Goal: Task Accomplishment & Management: Use online tool/utility

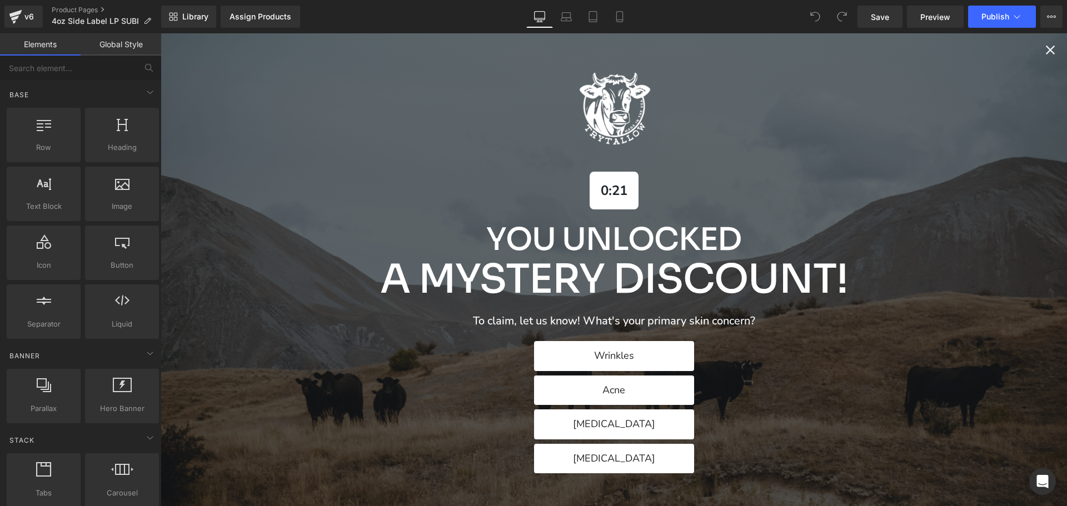
click at [1042, 50] on icon "Close popup" at bounding box center [1050, 50] width 16 height 16
click at [1047, 49] on icon "Close popup" at bounding box center [1050, 50] width 16 height 16
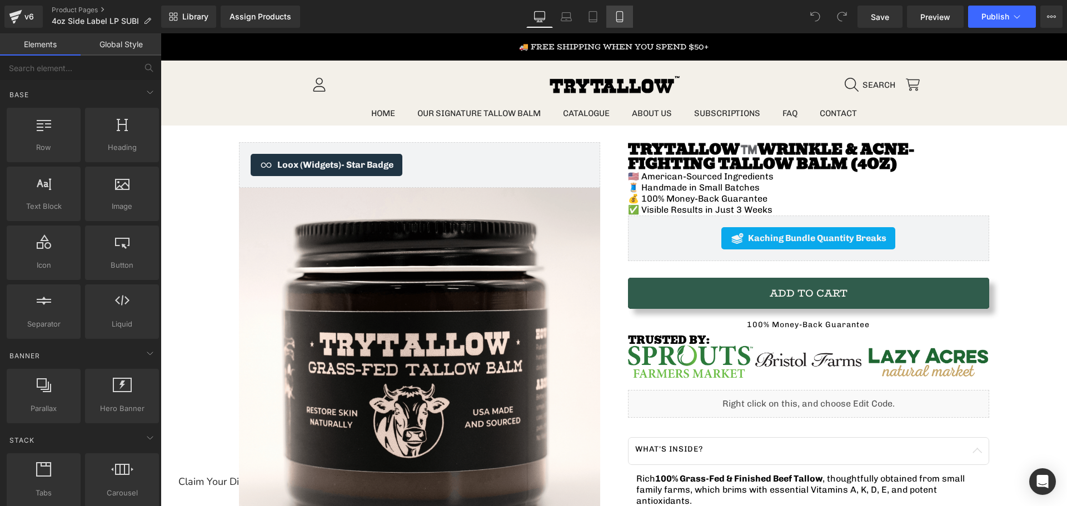
click at [627, 23] on link "Mobile" at bounding box center [619, 17] width 27 height 22
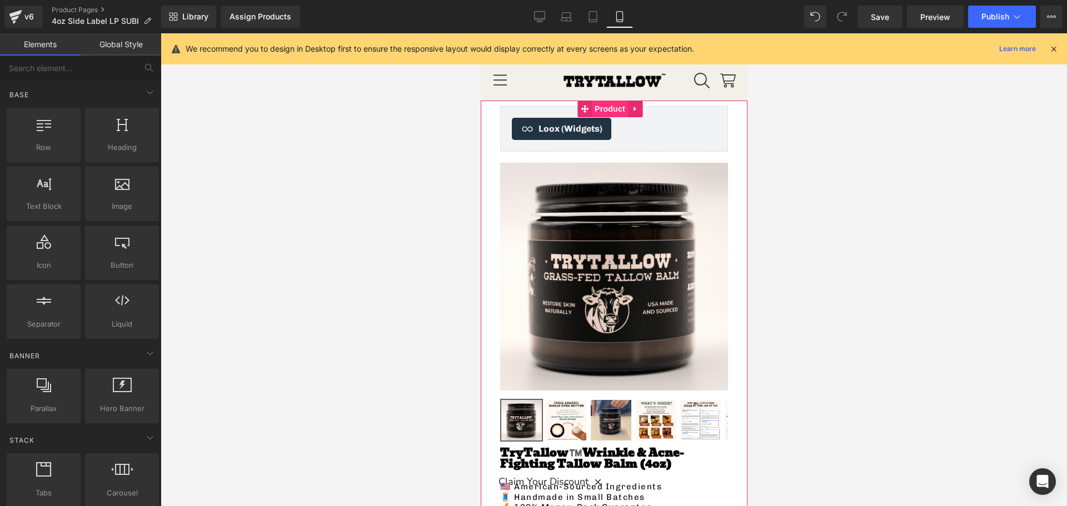
click at [601, 107] on span "Product" at bounding box center [609, 109] width 36 height 17
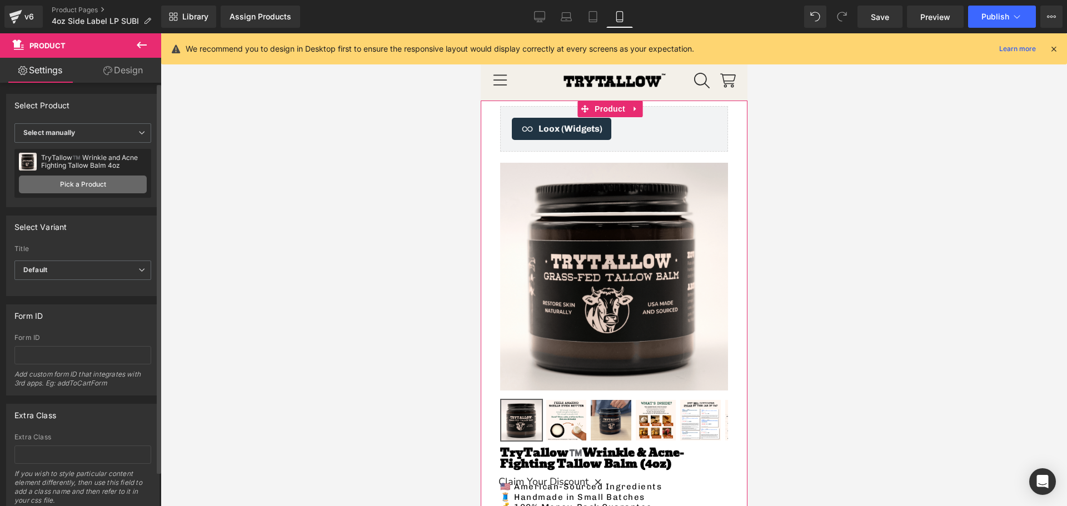
click at [101, 181] on link "Pick a Product" at bounding box center [83, 185] width 128 height 18
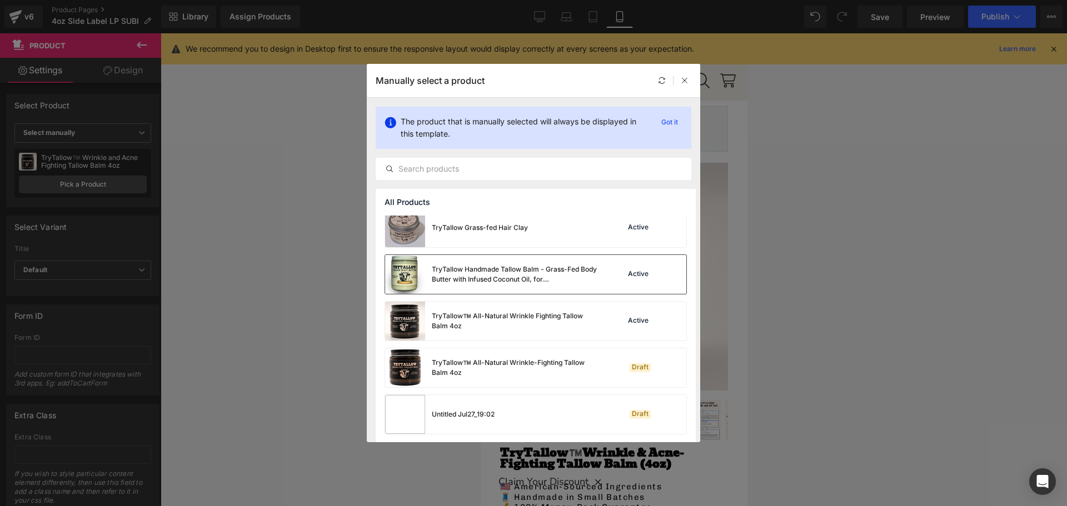
scroll to position [522, 0]
click at [500, 320] on div "TryTallow™️ All-Natural Wrinkle Fighting Tallow Balm 4oz" at bounding box center [515, 320] width 167 height 20
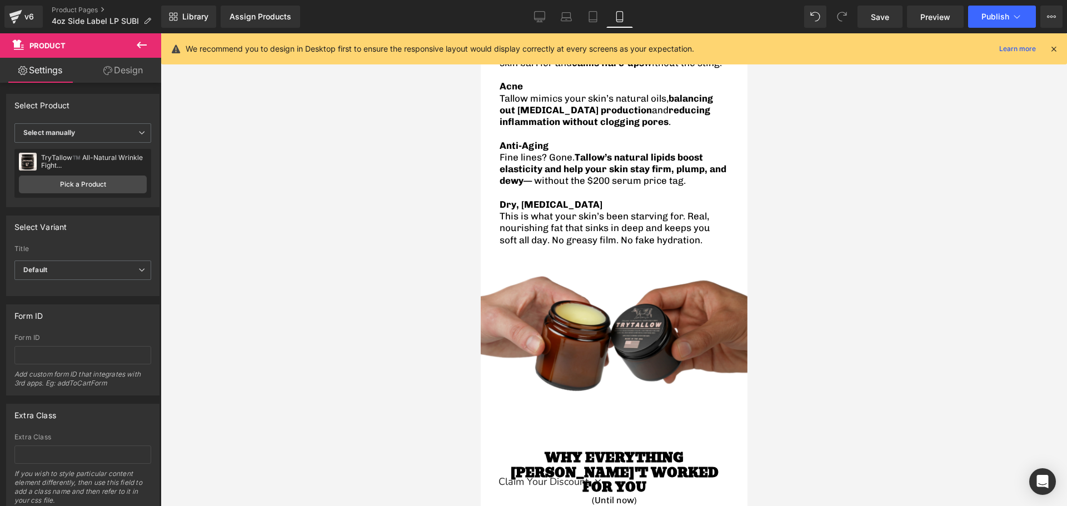
scroll to position [1667, 0]
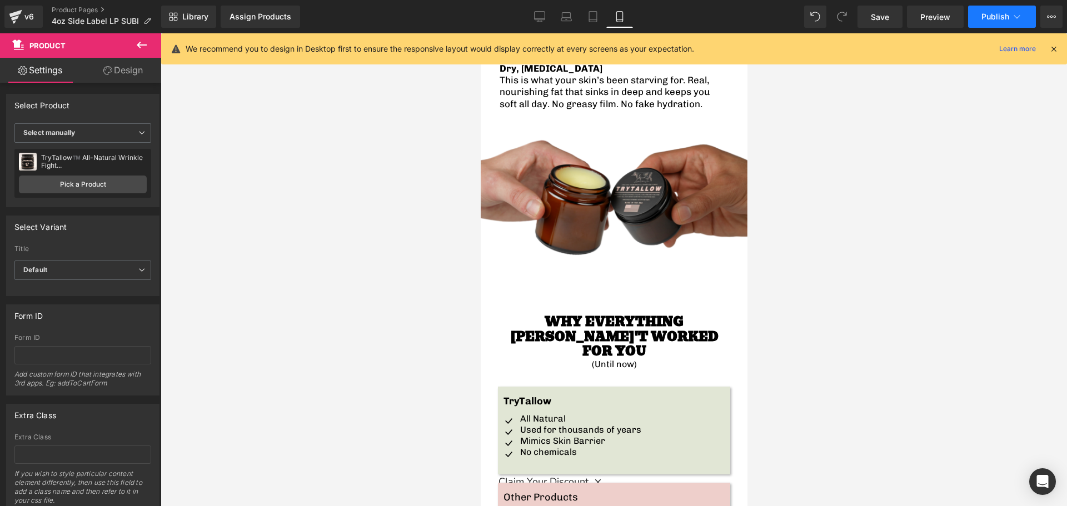
click at [980, 9] on button "Publish" at bounding box center [1002, 17] width 68 height 22
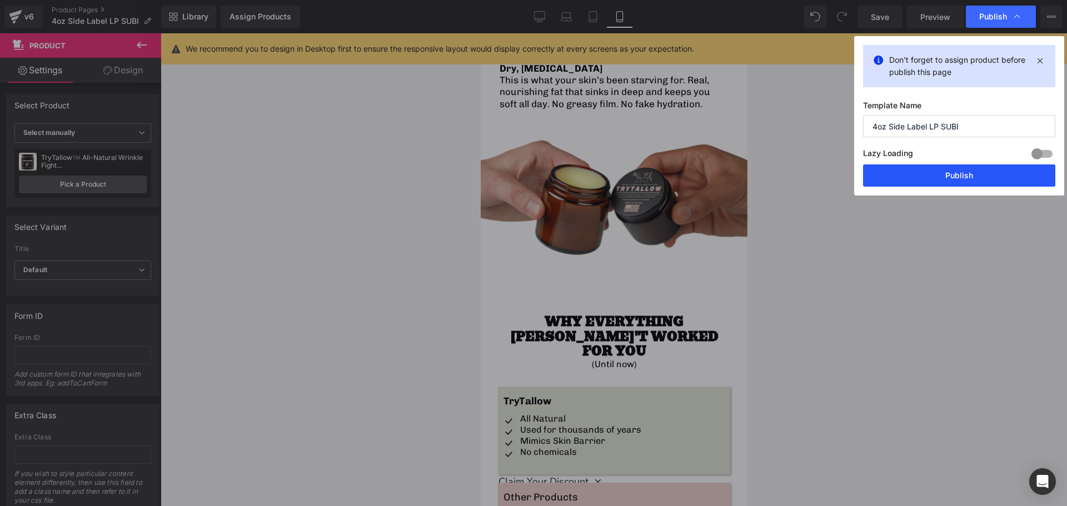
click at [910, 174] on button "Publish" at bounding box center [959, 175] width 192 height 22
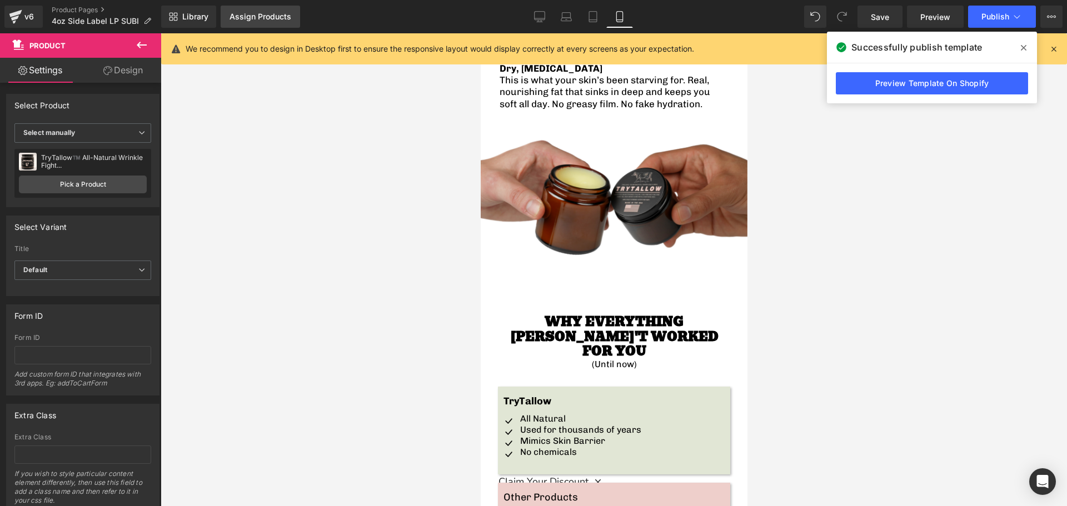
click at [239, 18] on div "Assign Products" at bounding box center [260, 16] width 62 height 9
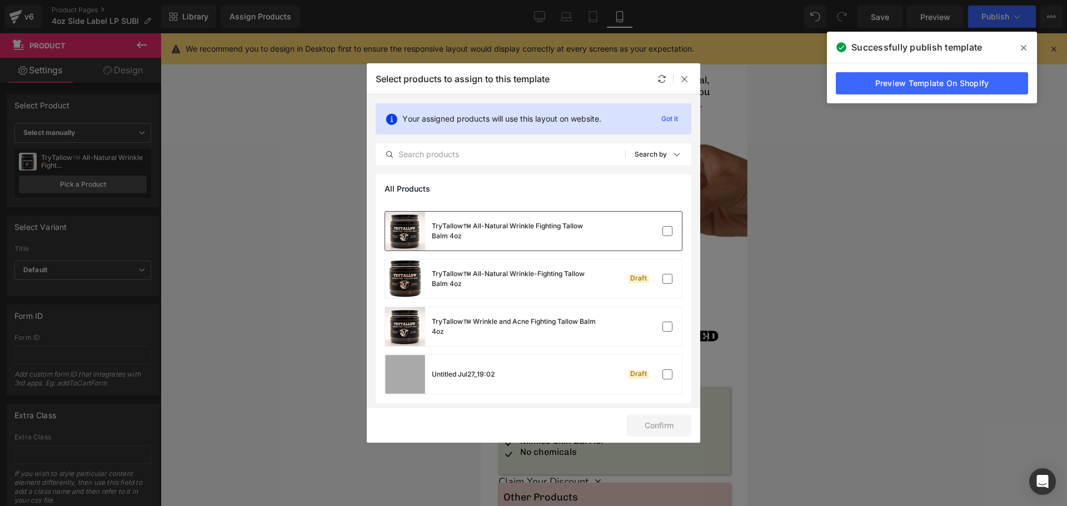
scroll to position [568, 0]
click at [662, 230] on label at bounding box center [667, 228] width 10 height 10
click at [667, 228] on input "checkbox" at bounding box center [667, 228] width 0 height 0
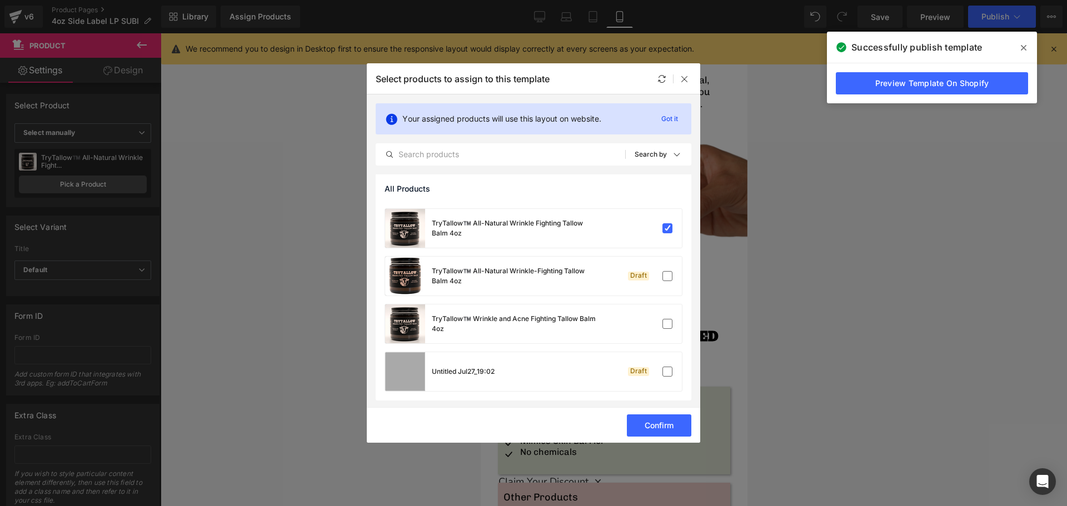
drag, startPoint x: 652, startPoint y: 423, endPoint x: 683, endPoint y: 408, distance: 34.8
click at [653, 424] on button "Confirm" at bounding box center [659, 425] width 64 height 22
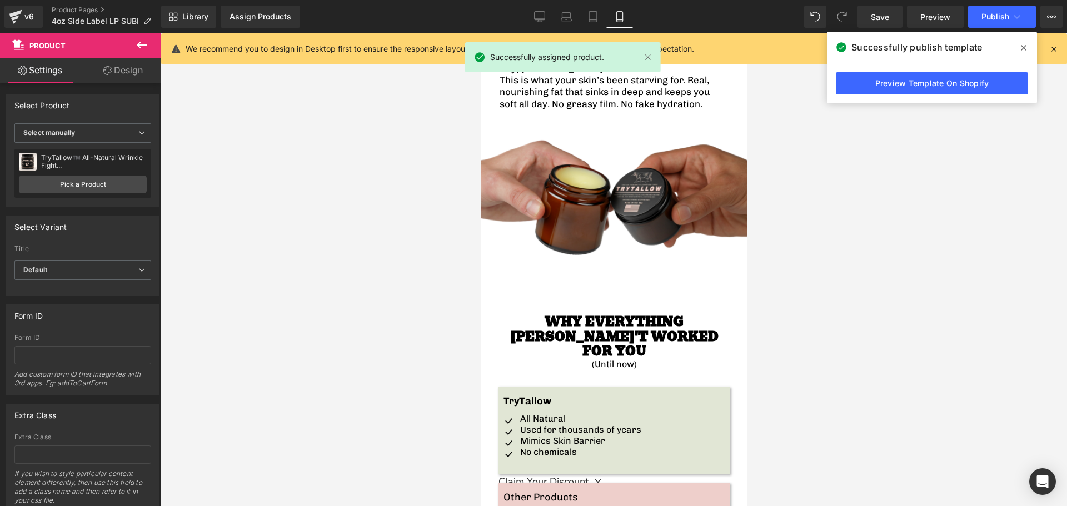
click at [1020, 46] on icon at bounding box center [1023, 47] width 6 height 9
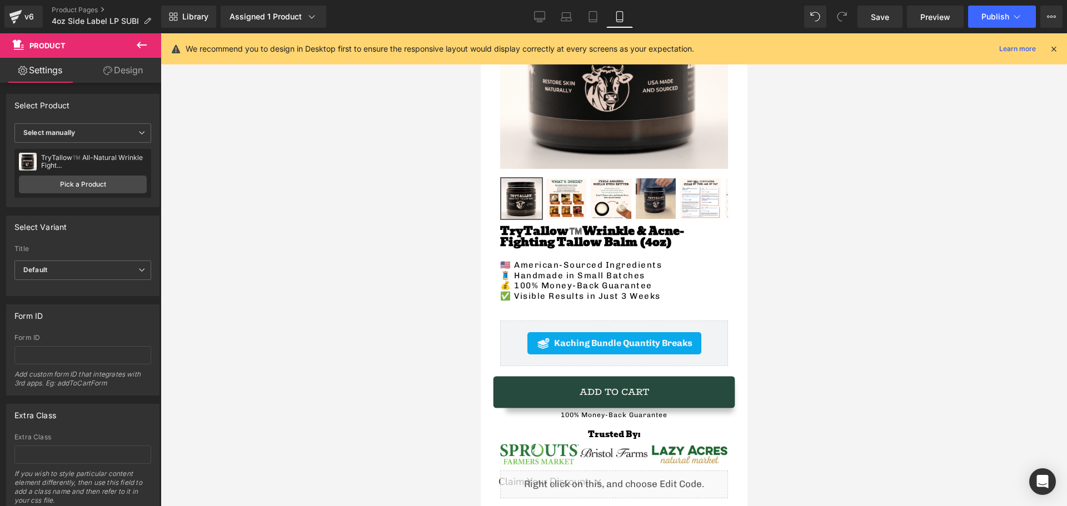
scroll to position [222, 0]
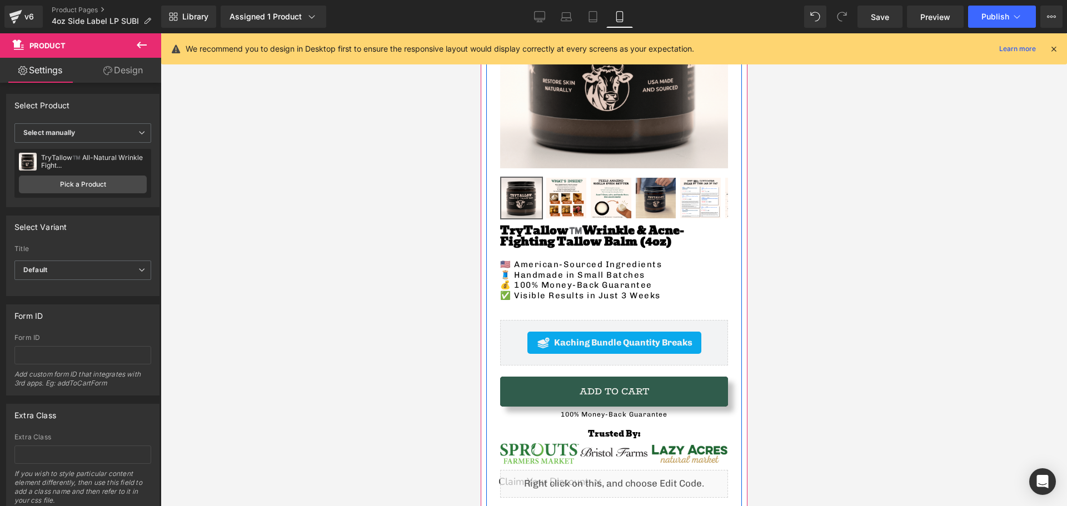
click at [504, 337] on div "Kaching Bundle Quantity Breaks Kaching Bundle Quantity Breaks" at bounding box center [613, 343] width 228 height 46
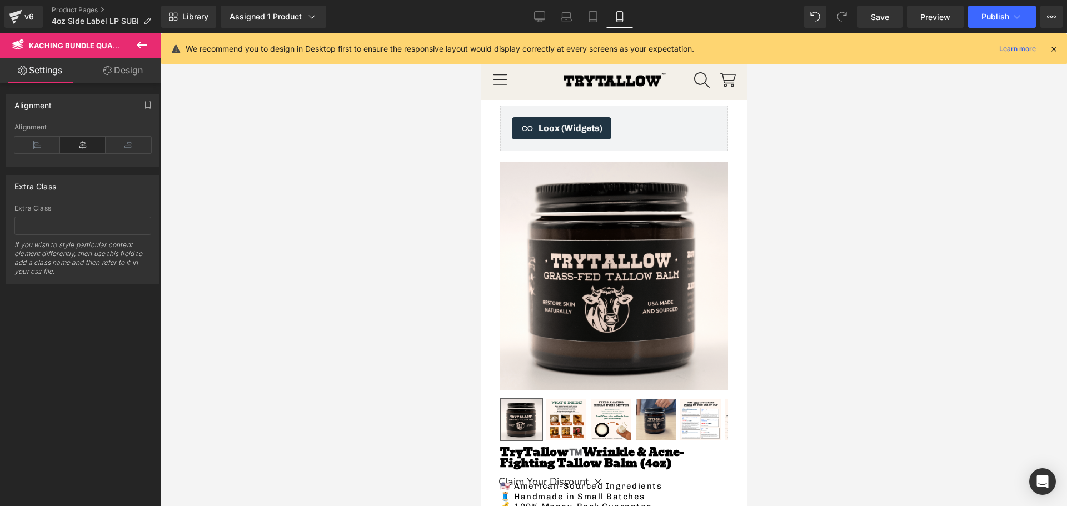
scroll to position [0, 0]
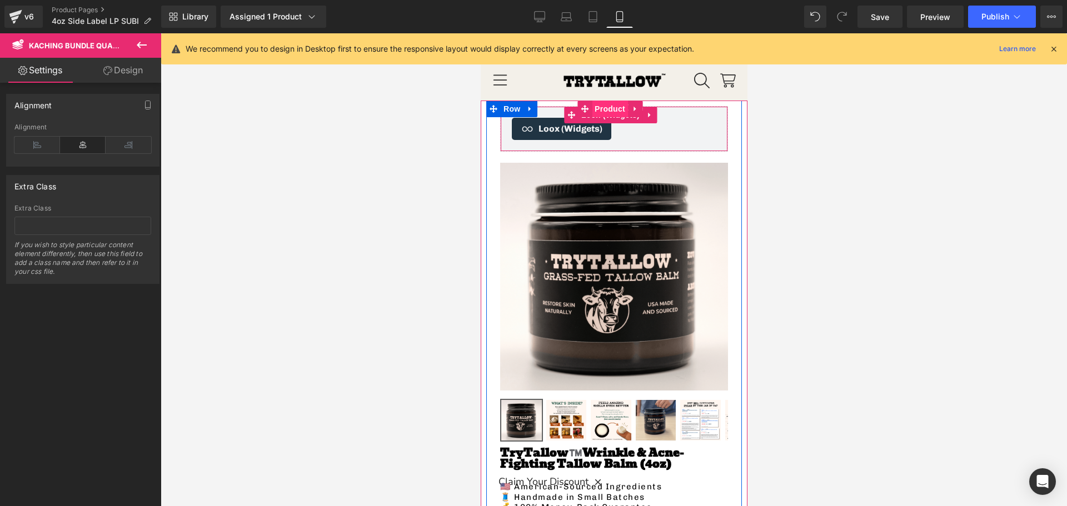
click at [597, 108] on span "Product" at bounding box center [609, 109] width 36 height 17
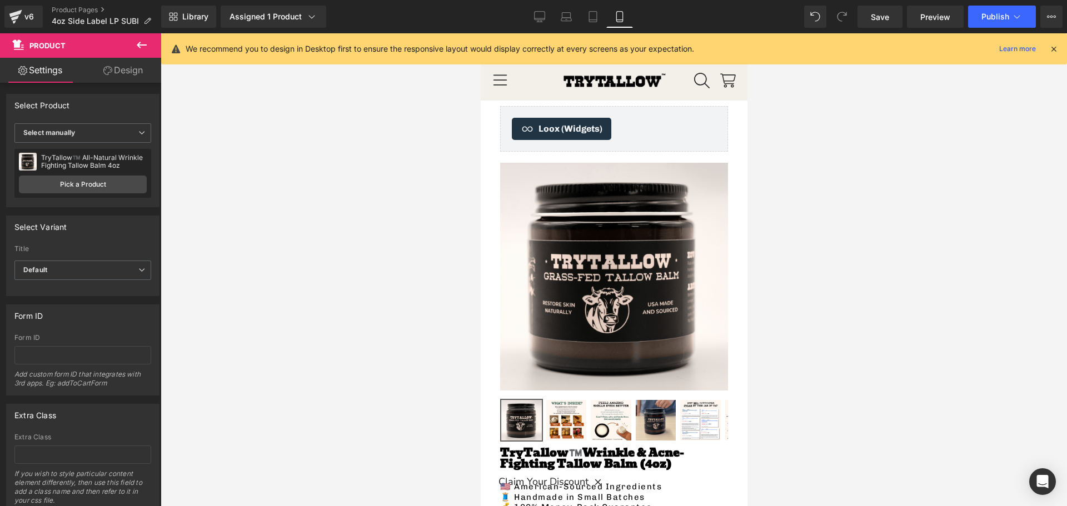
click at [270, 217] on div at bounding box center [614, 269] width 906 height 473
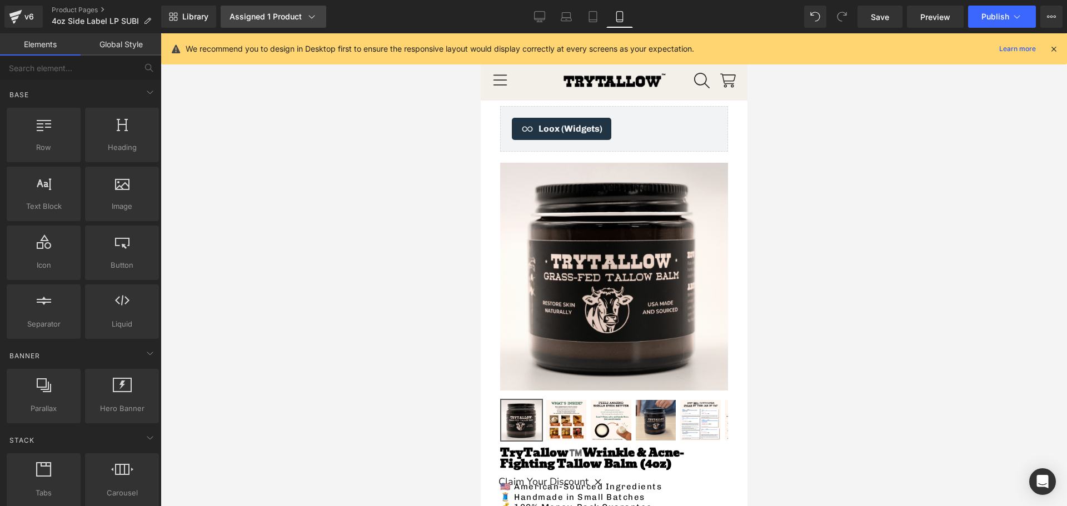
click at [251, 19] on div "Assigned 1 Product" at bounding box center [273, 16] width 88 height 11
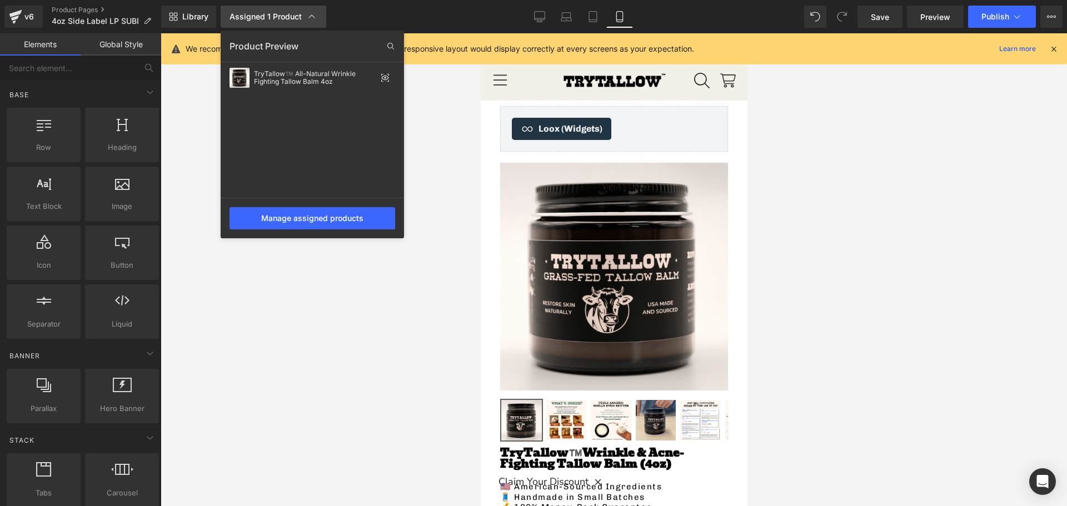
click at [251, 19] on div "Assigned 1 Product" at bounding box center [273, 16] width 88 height 11
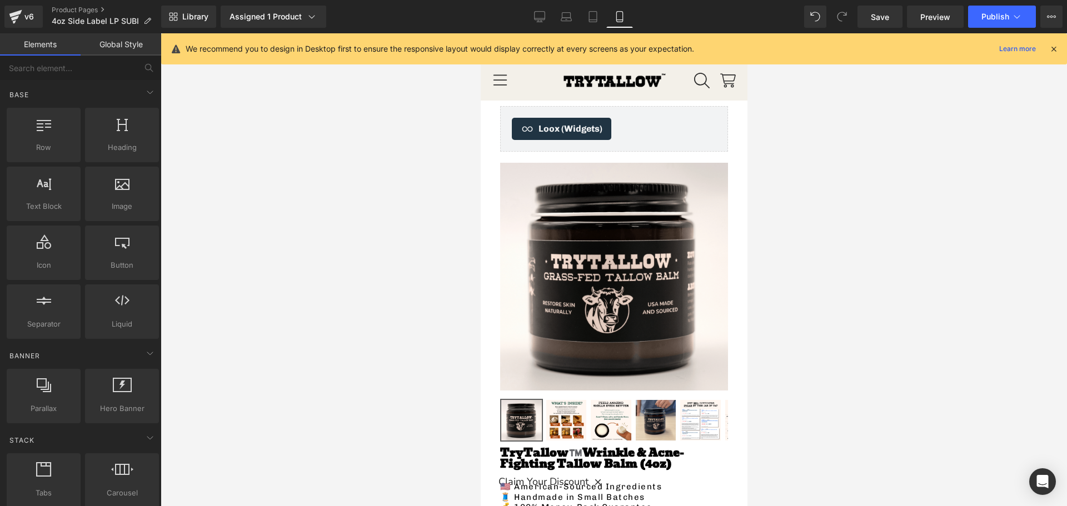
click at [380, 283] on div at bounding box center [614, 269] width 906 height 473
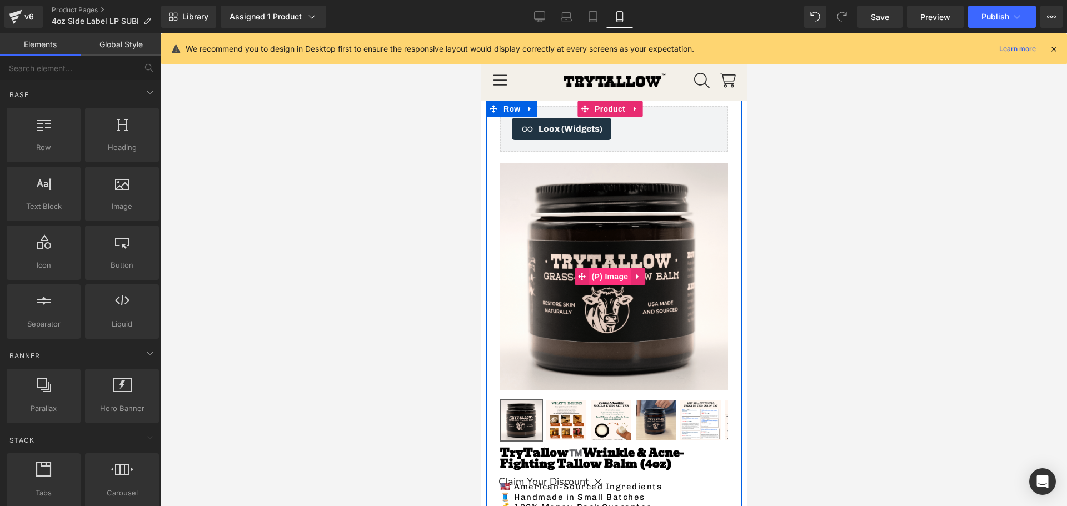
click at [604, 268] on span "(P) Image" at bounding box center [609, 276] width 42 height 17
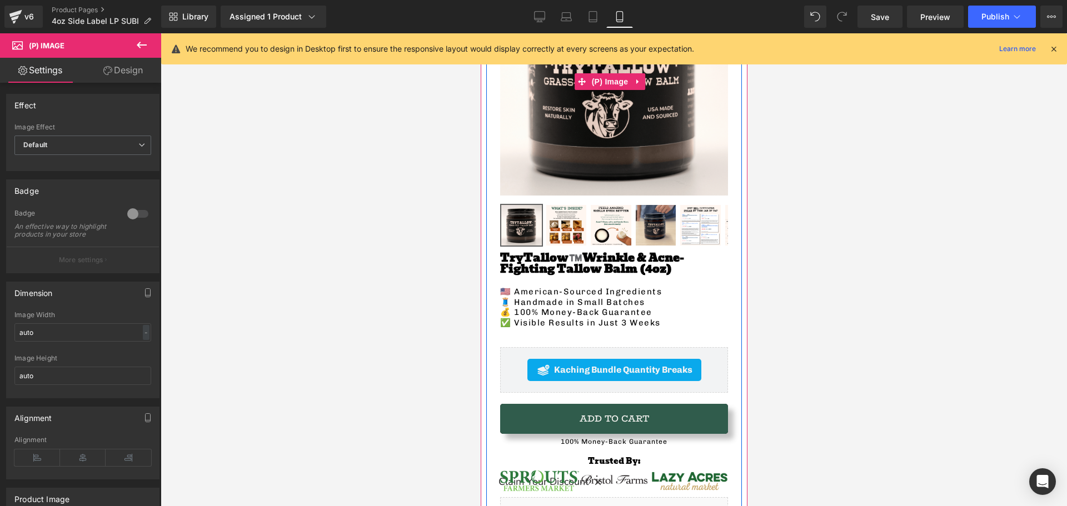
scroll to position [278, 0]
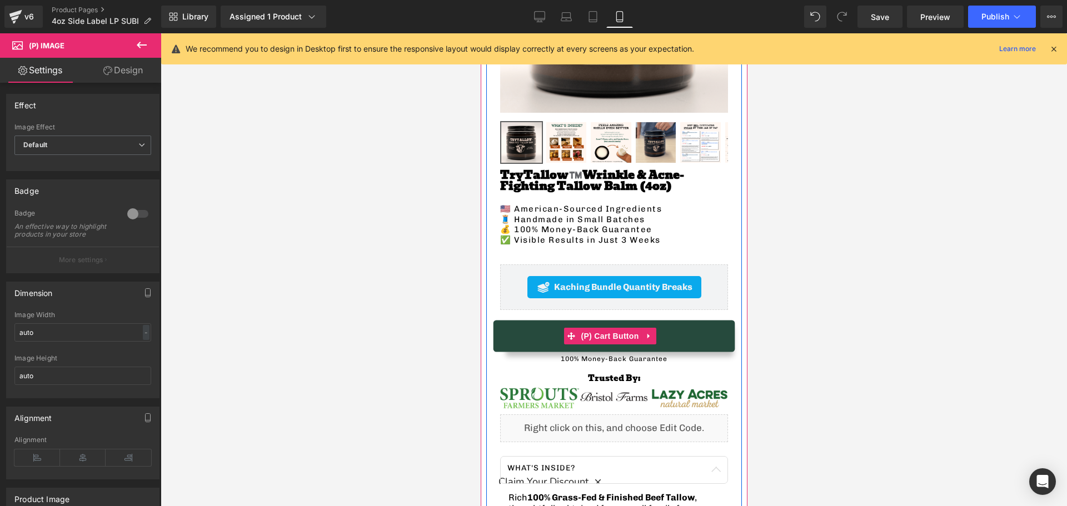
click at [536, 332] on button "Add To Cart" at bounding box center [613, 336] width 228 height 30
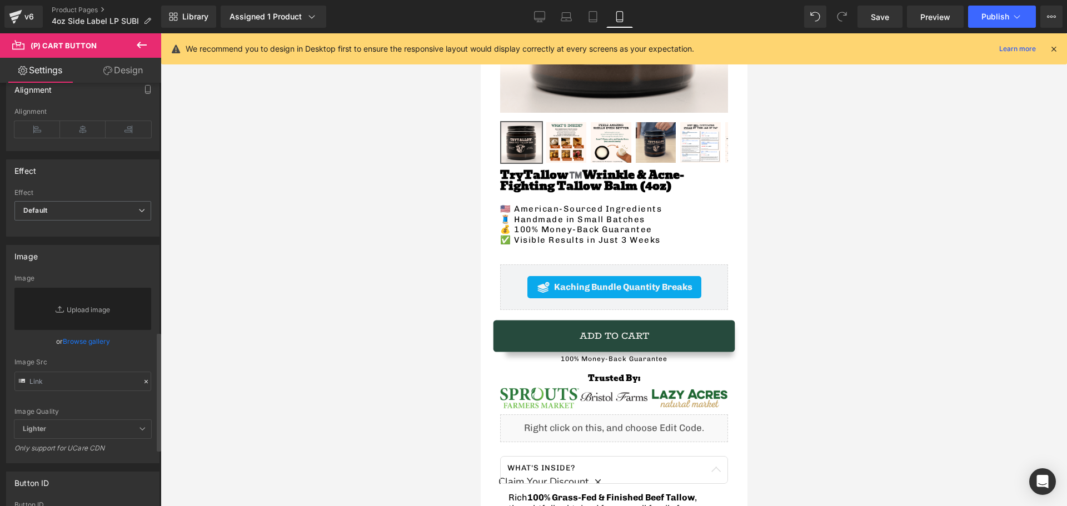
scroll to position [1094, 0]
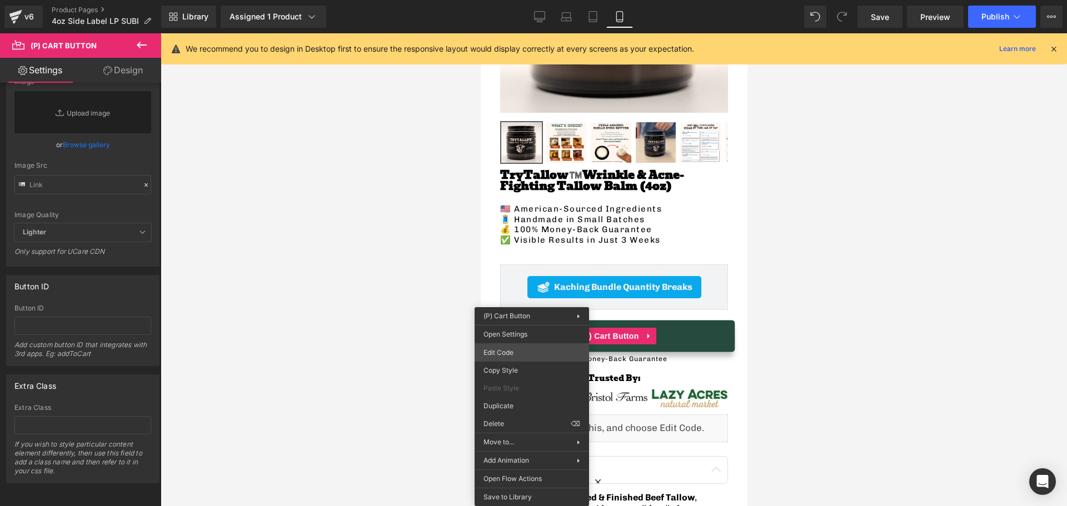
click at [512, 0] on div "(P) Image You are previewing how the will restyle your page. You can not edit E…" at bounding box center [533, 0] width 1067 height 0
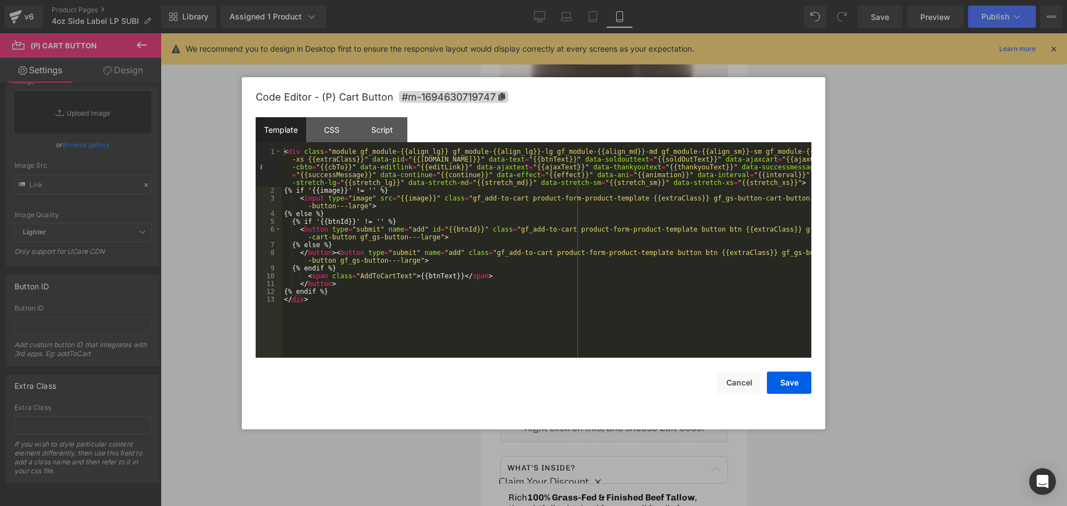
click at [387, 316] on div "< div class = "module gf_module-{{align_lg}} gf_module-{{align_lg}}-lg gf_modul…" at bounding box center [546, 276] width 529 height 257
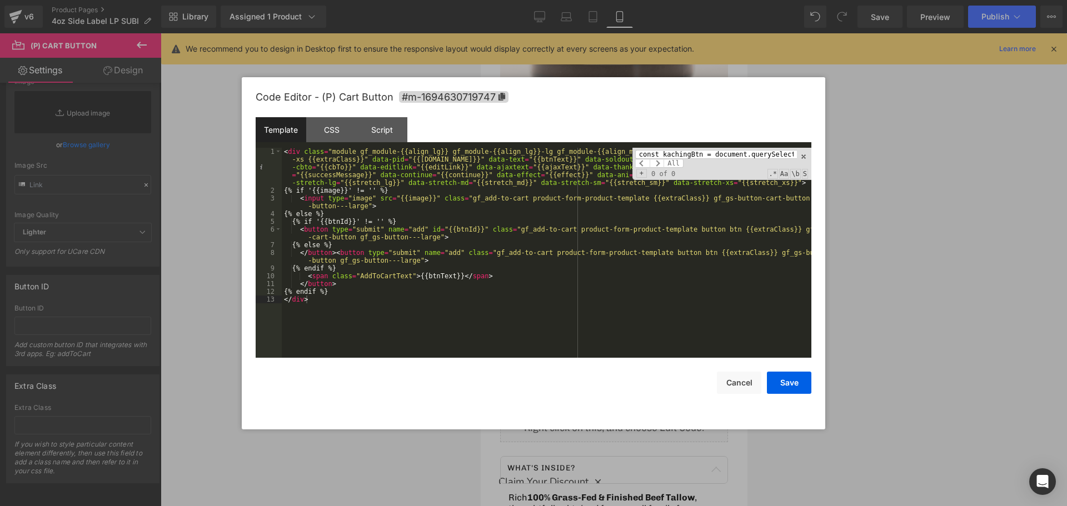
scroll to position [0, 231]
click at [802, 158] on span at bounding box center [803, 157] width 8 height 8
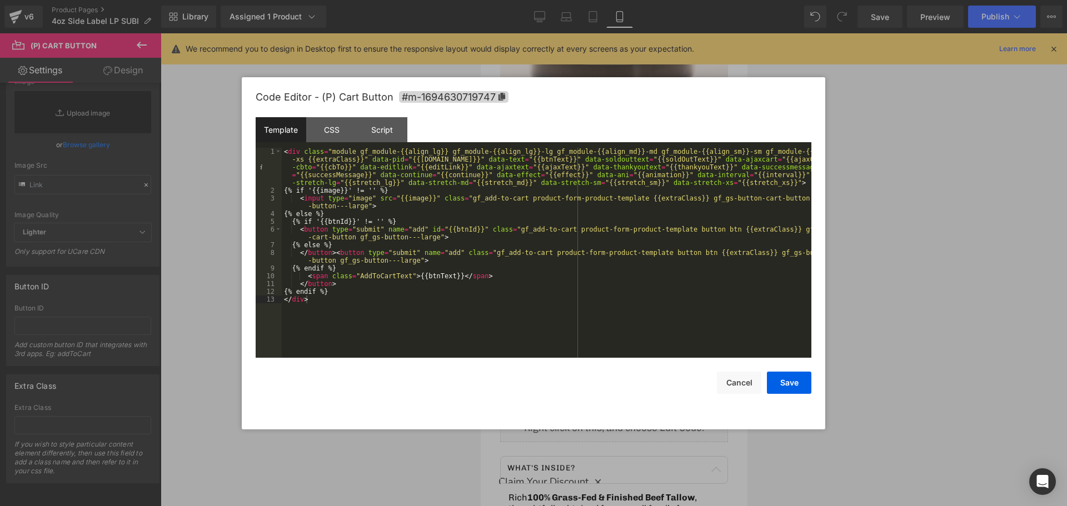
click at [384, 306] on div "< div class = "module gf_module-{{align_lg}} gf_module-{{align_lg}}-lg gf_modul…" at bounding box center [546, 276] width 529 height 257
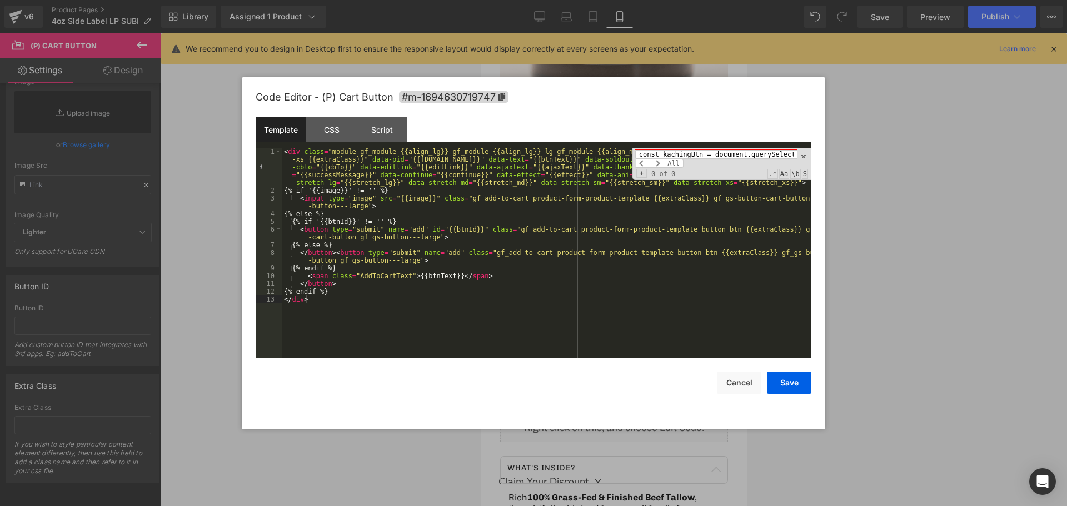
paste input "<button type="submit" name="add" id="{{btnId}}" class="gf_add-to-cart product-f…"
click at [803, 153] on span at bounding box center [803, 157] width 8 height 8
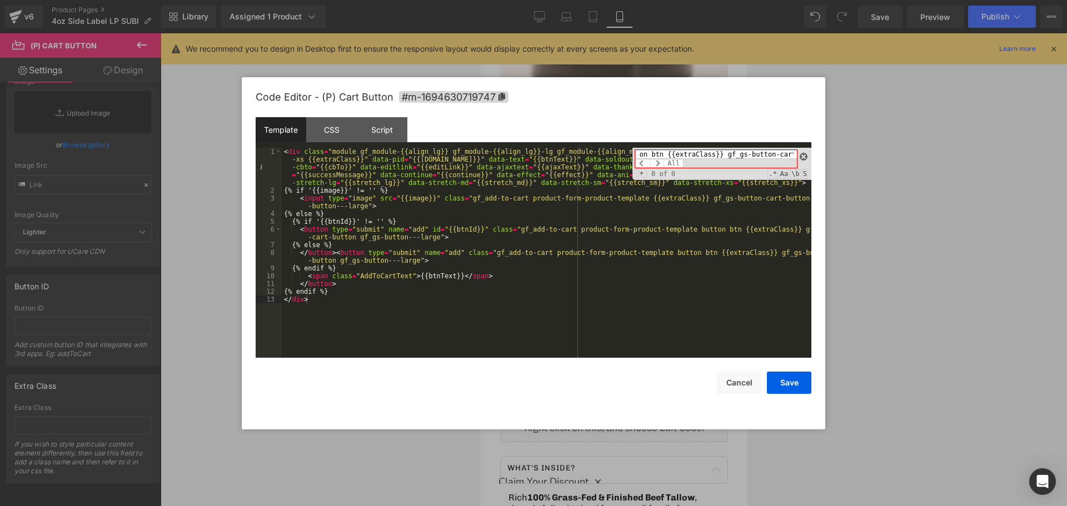
scroll to position [0, 0]
paste input
click at [655, 163] on span at bounding box center [656, 163] width 14 height 9
click at [761, 154] on input "<button type="submit" name="add" id="{{btnId}}" class="gf_add-to-cart product-f…" at bounding box center [716, 154] width 162 height 9
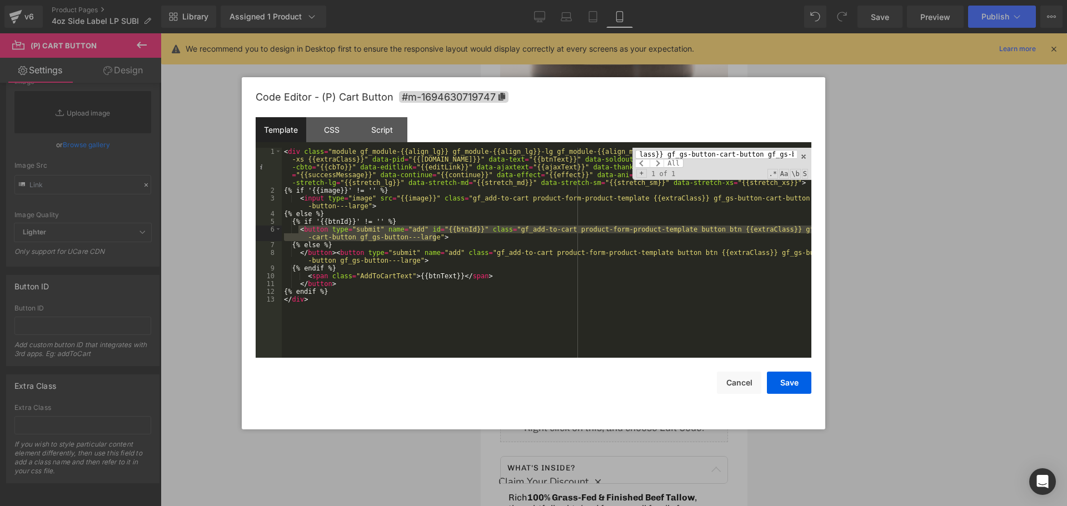
type input "<button type="submit" name="add" id="{{btnId}}" class="gf_add-to-cart product-f…"
click at [441, 244] on div "< div class = "module gf_module-{{align_lg}} gf_module-{{align_lg}}-lg gf_modul…" at bounding box center [546, 276] width 529 height 257
drag, startPoint x: 445, startPoint y: 239, endPoint x: 294, endPoint y: 232, distance: 150.7
click at [294, 232] on div "< div class = "module gf_module-{{align_lg}} gf_module-{{align_lg}}-lg gf_modul…" at bounding box center [546, 276] width 529 height 257
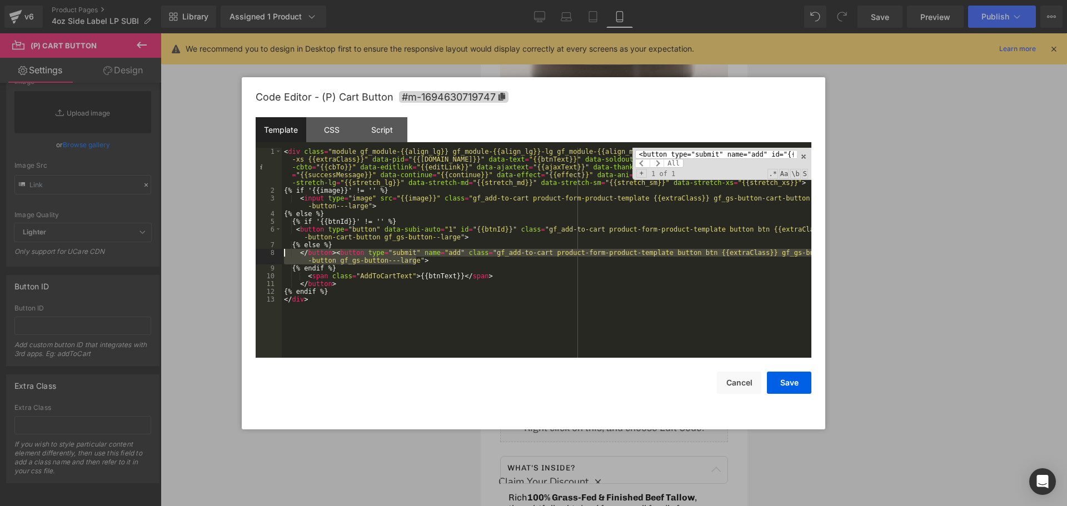
drag, startPoint x: 420, startPoint y: 262, endPoint x: 280, endPoint y: 254, distance: 140.2
click at [280, 254] on pre "1 2 3 4 5 6 7 8 9 10 11 12 13 < div class = "module gf_module-{{align_lg}} gf_m…" at bounding box center [534, 253] width 556 height 210
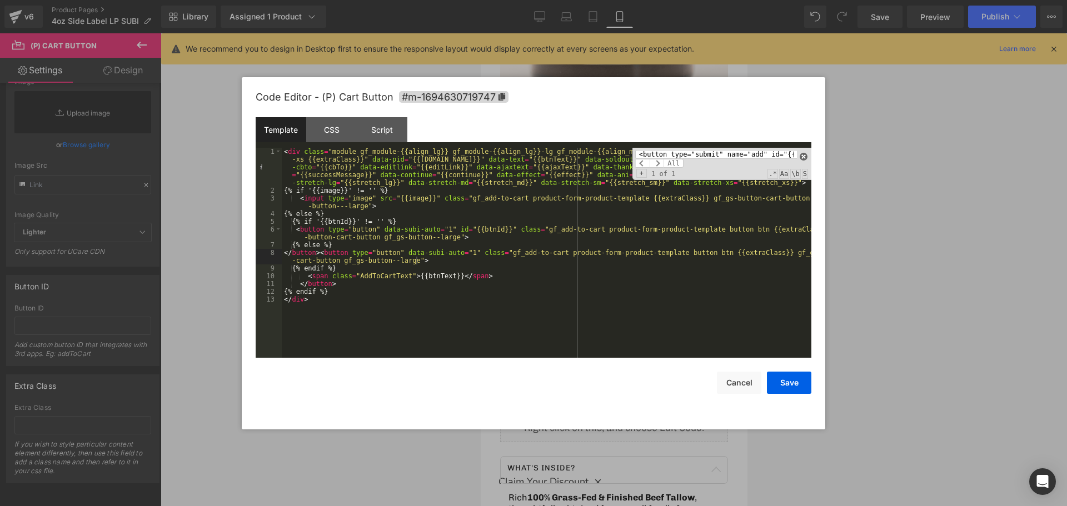
click at [803, 154] on span at bounding box center [803, 157] width 8 height 8
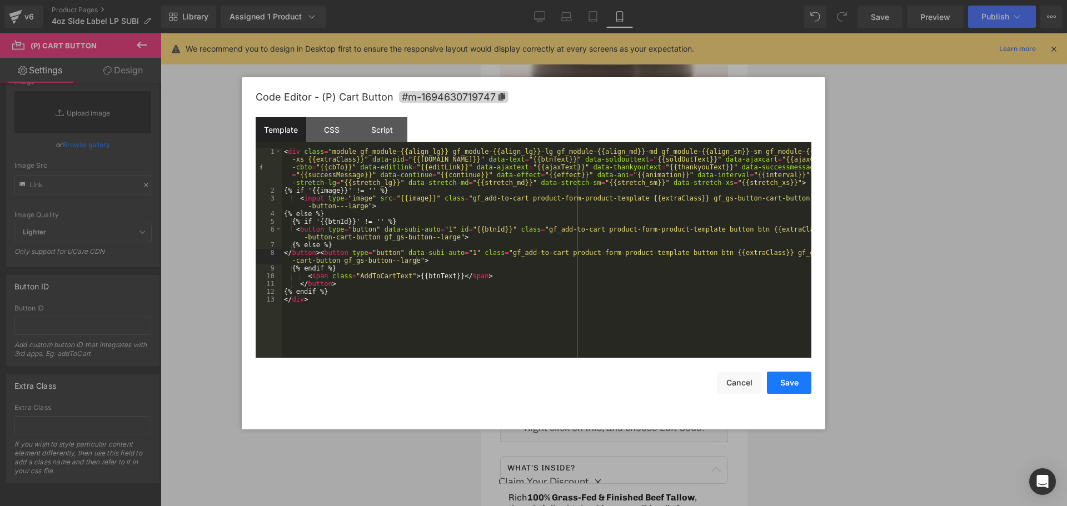
click at [792, 392] on button "Save" at bounding box center [789, 383] width 44 height 22
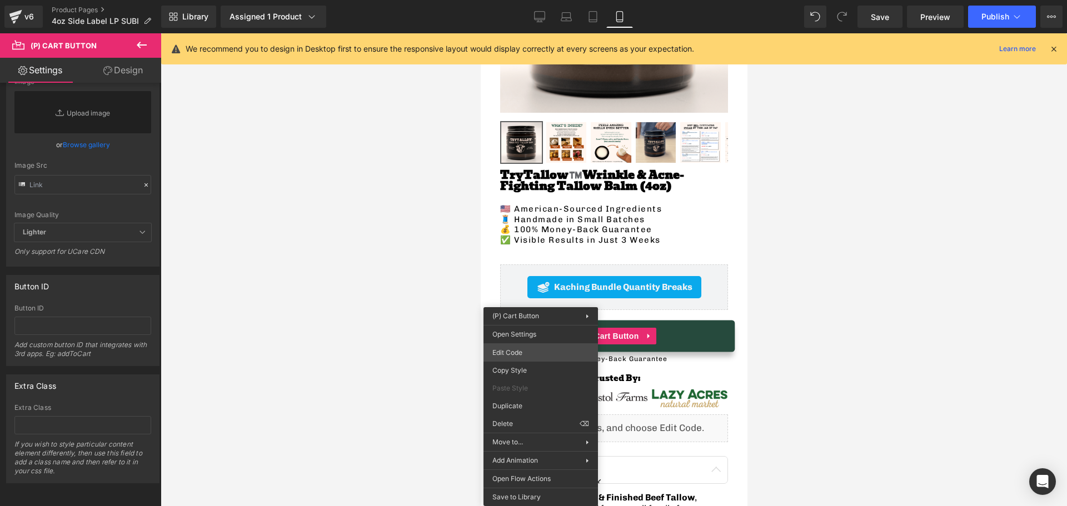
click at [502, 0] on div "(P) Image You are previewing how the will restyle your page. You can not edit E…" at bounding box center [533, 0] width 1067 height 0
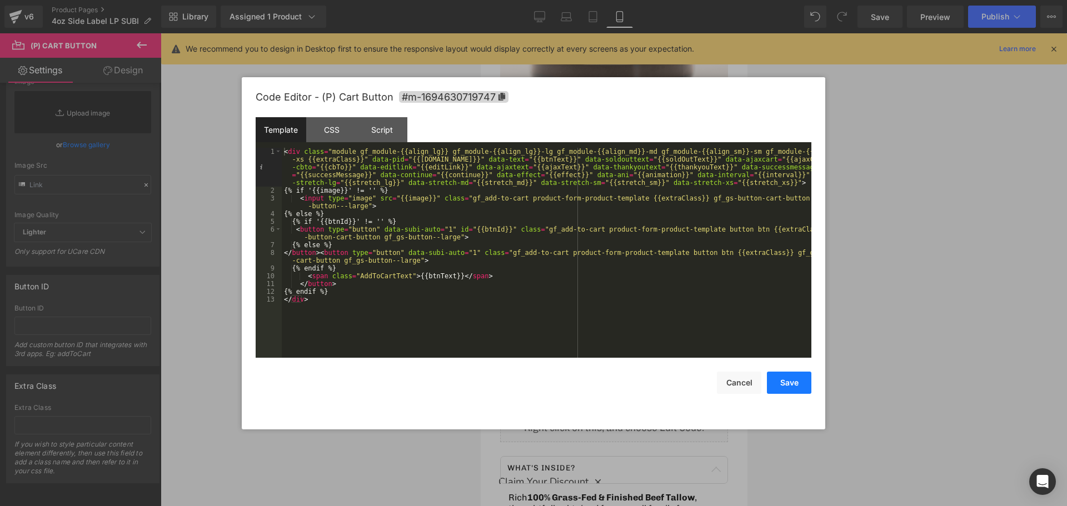
drag, startPoint x: 794, startPoint y: 390, endPoint x: 796, endPoint y: 384, distance: 5.8
click at [794, 390] on button "Save" at bounding box center [789, 383] width 44 height 22
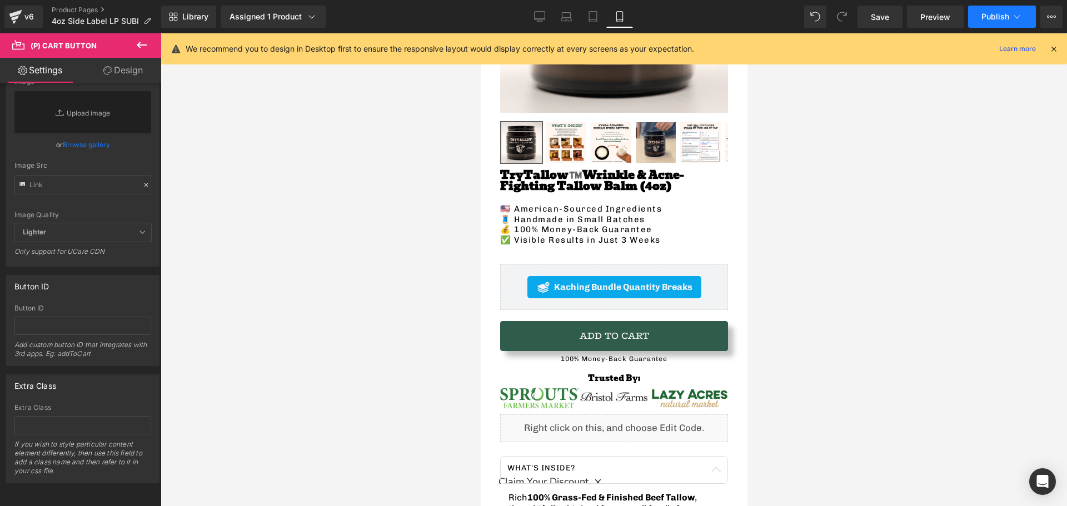
click at [1013, 22] on icon at bounding box center [1016, 16] width 11 height 11
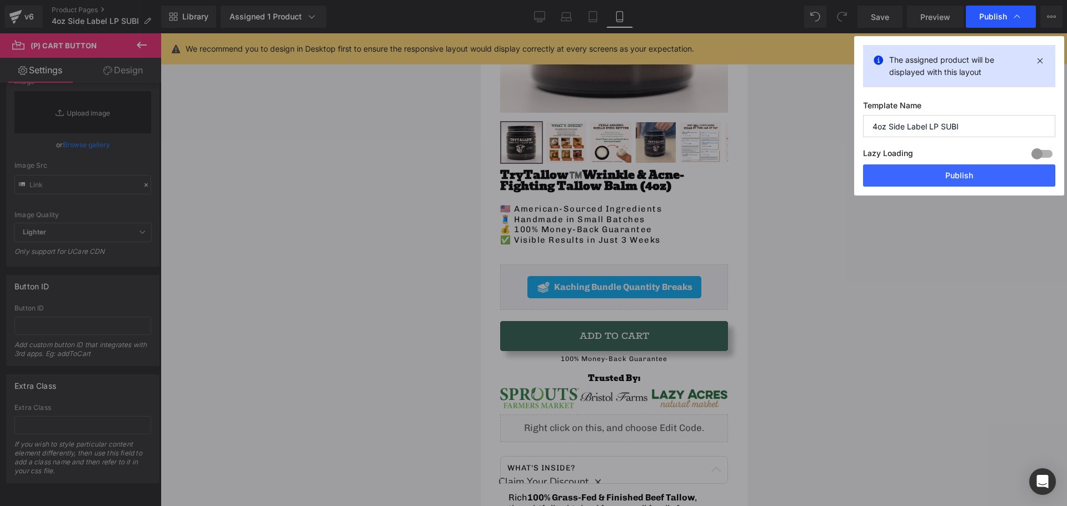
click at [974, 19] on div "Publish" at bounding box center [1000, 17] width 70 height 22
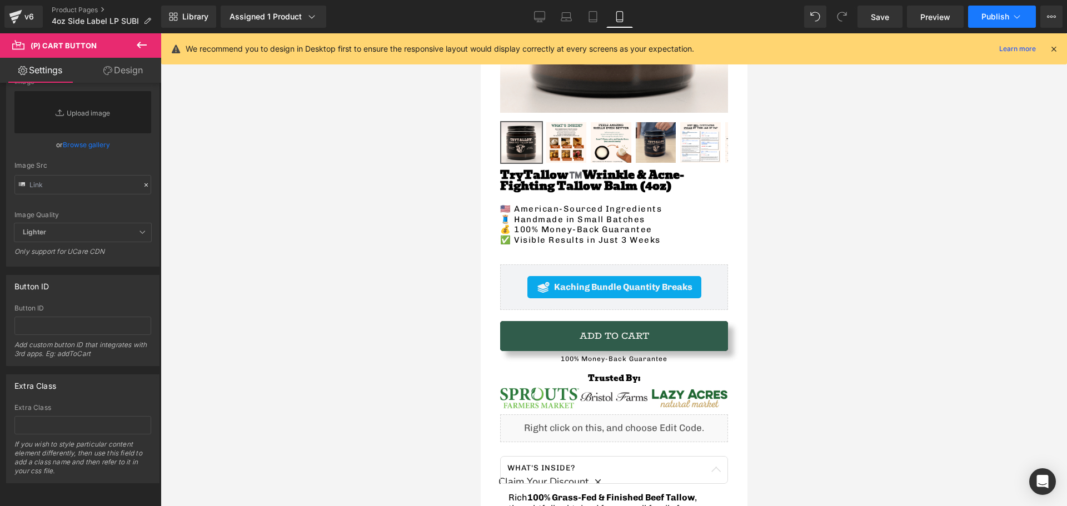
click at [979, 19] on button "Publish" at bounding box center [1002, 17] width 68 height 22
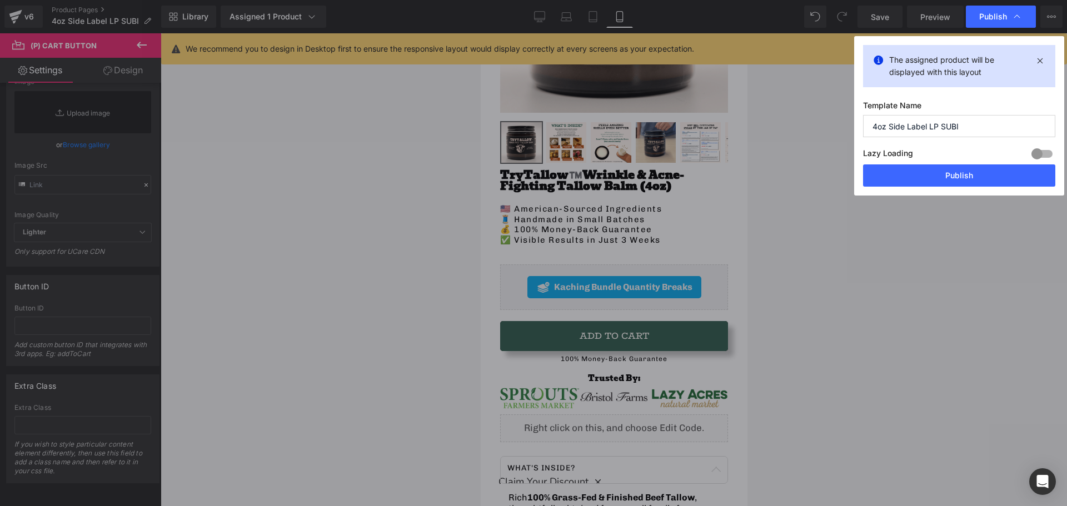
drag, startPoint x: 918, startPoint y: 174, endPoint x: 605, endPoint y: 0, distance: 358.3
click at [918, 173] on button "Publish" at bounding box center [959, 175] width 192 height 22
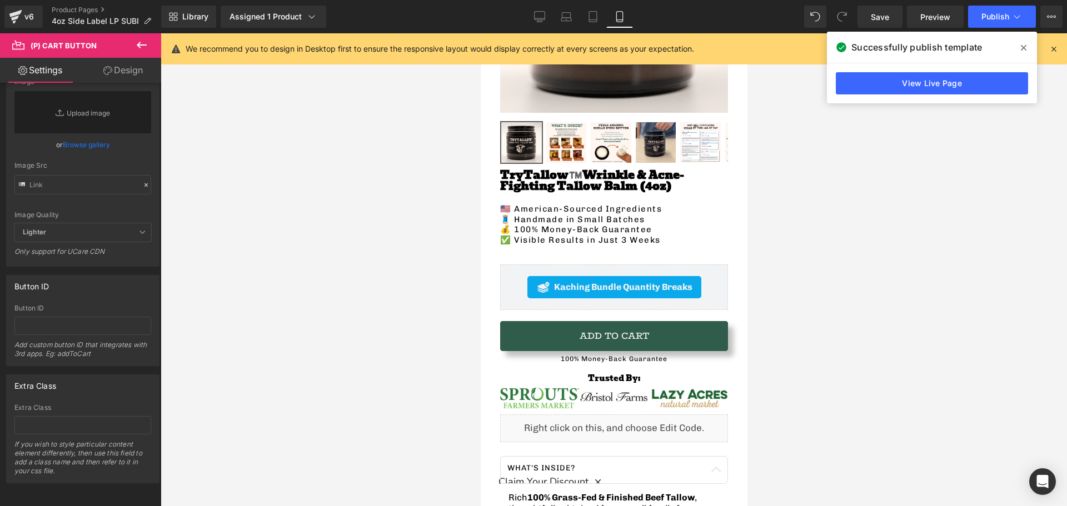
click at [136, 43] on icon at bounding box center [141, 44] width 13 height 13
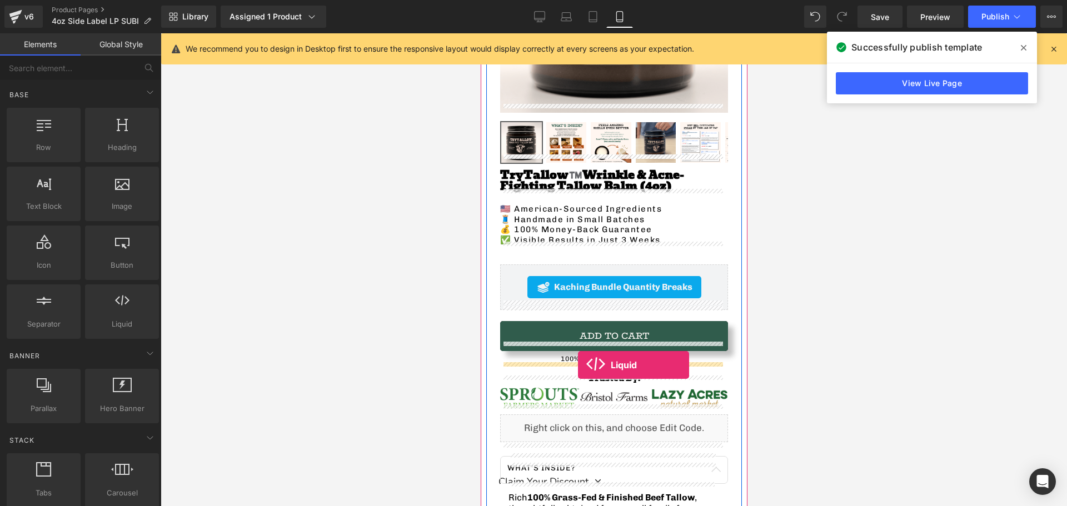
drag, startPoint x: 604, startPoint y: 354, endPoint x: 577, endPoint y: 365, distance: 29.2
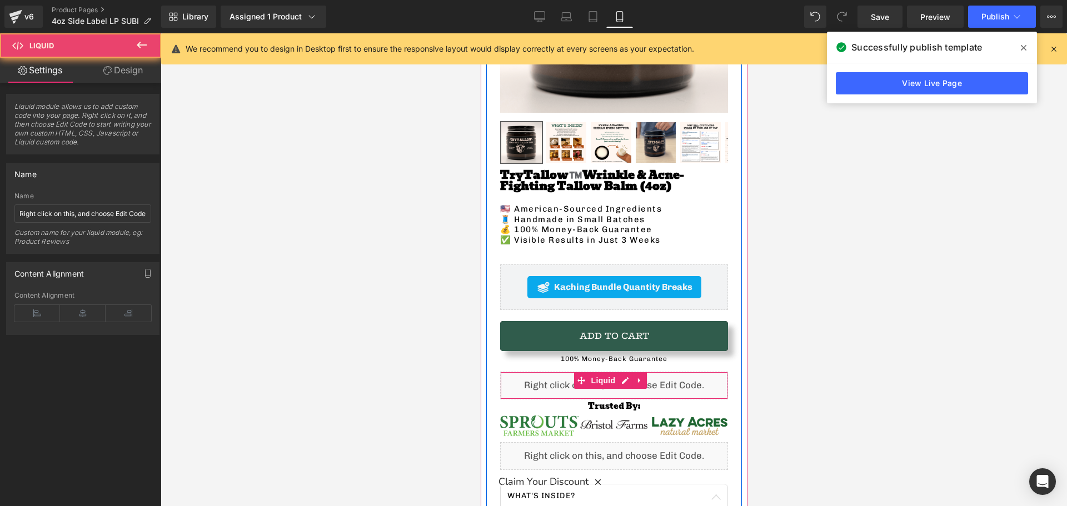
click at [568, 381] on div "Liquid" at bounding box center [613, 386] width 228 height 28
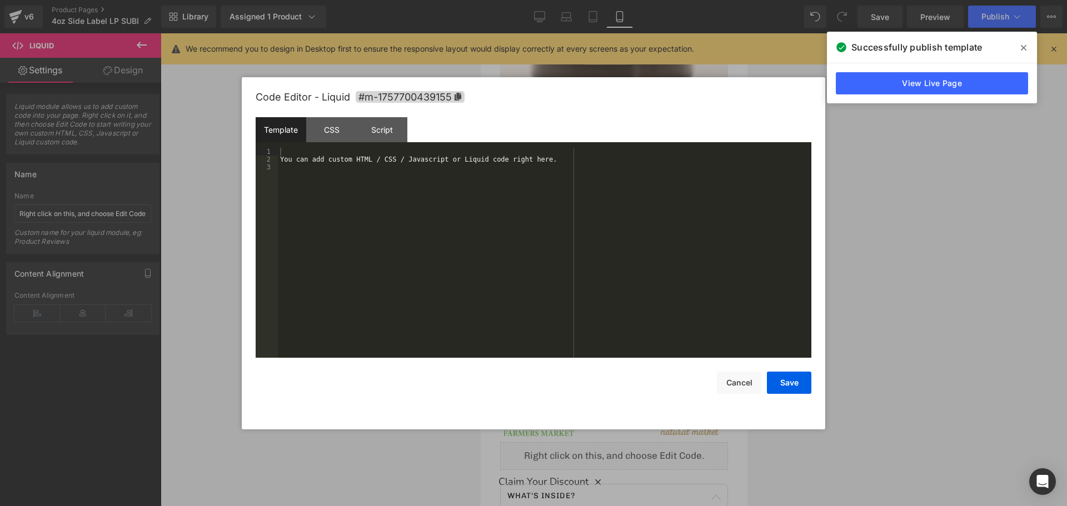
click at [536, 0] on div "Liquid You are previewing how the will restyle your page. You can not edit Elem…" at bounding box center [533, 0] width 1067 height 0
click at [322, 161] on div "You can add custom HTML / CSS / Javascript or Liquid code right here." at bounding box center [544, 261] width 533 height 226
click at [777, 382] on button "Save" at bounding box center [789, 383] width 44 height 22
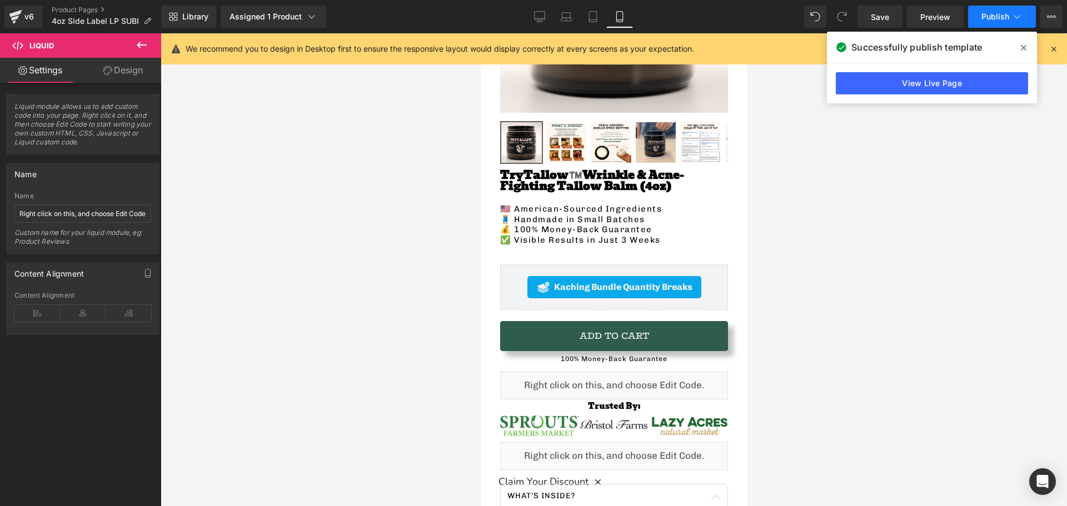
click at [990, 13] on span "Publish" at bounding box center [995, 16] width 28 height 9
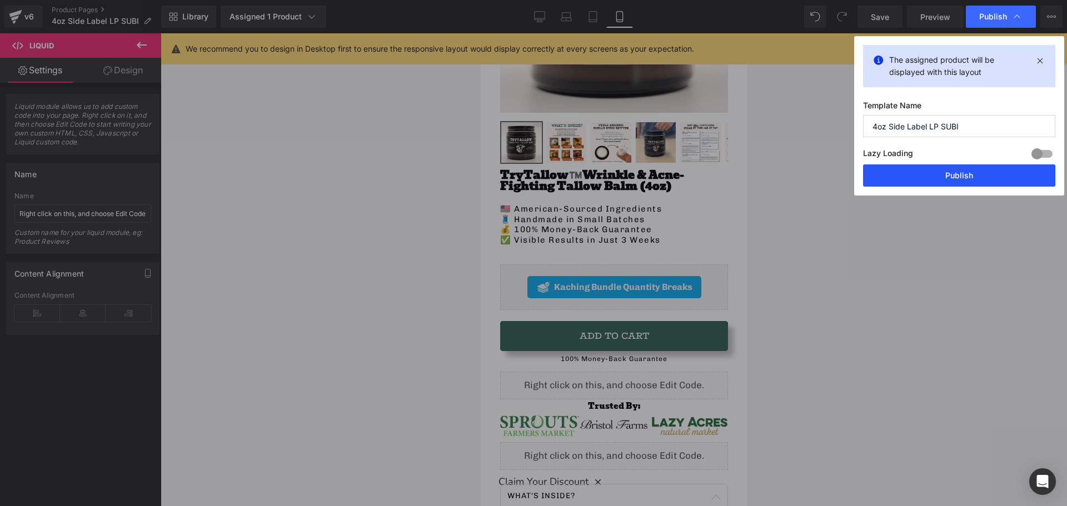
click at [943, 175] on button "Publish" at bounding box center [959, 175] width 192 height 22
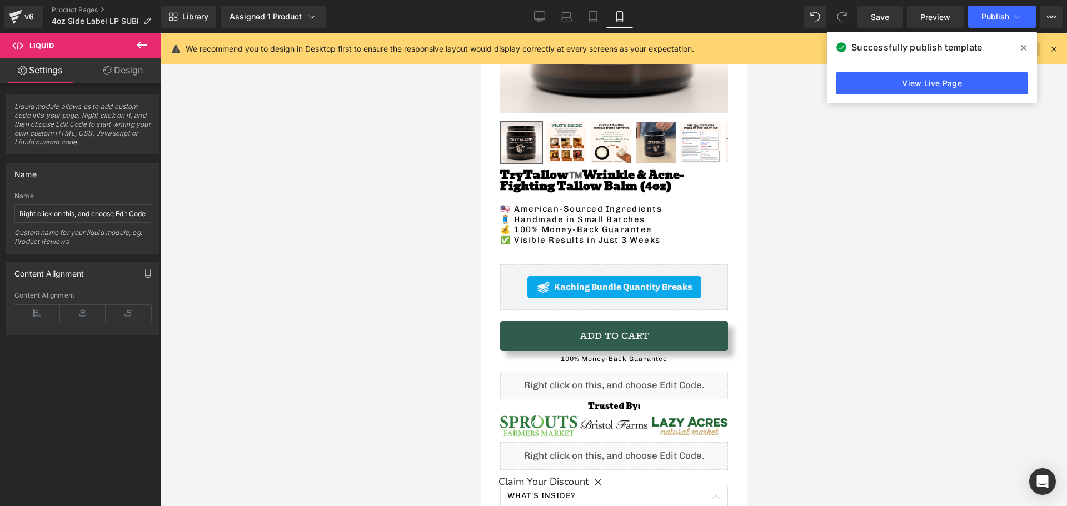
drag, startPoint x: 1020, startPoint y: 48, endPoint x: 1013, endPoint y: 50, distance: 7.4
click at [1020, 48] on span at bounding box center [1023, 48] width 18 height 18
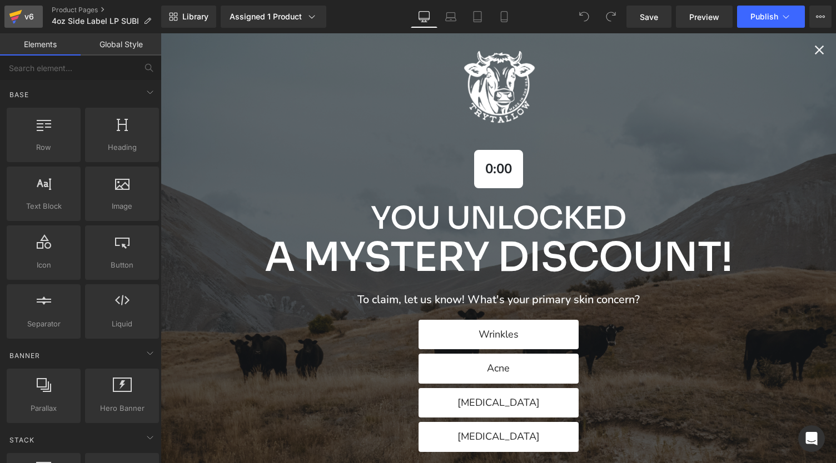
click at [24, 15] on div "v6" at bounding box center [29, 16] width 14 height 14
